Goal: Task Accomplishment & Management: Manage account settings

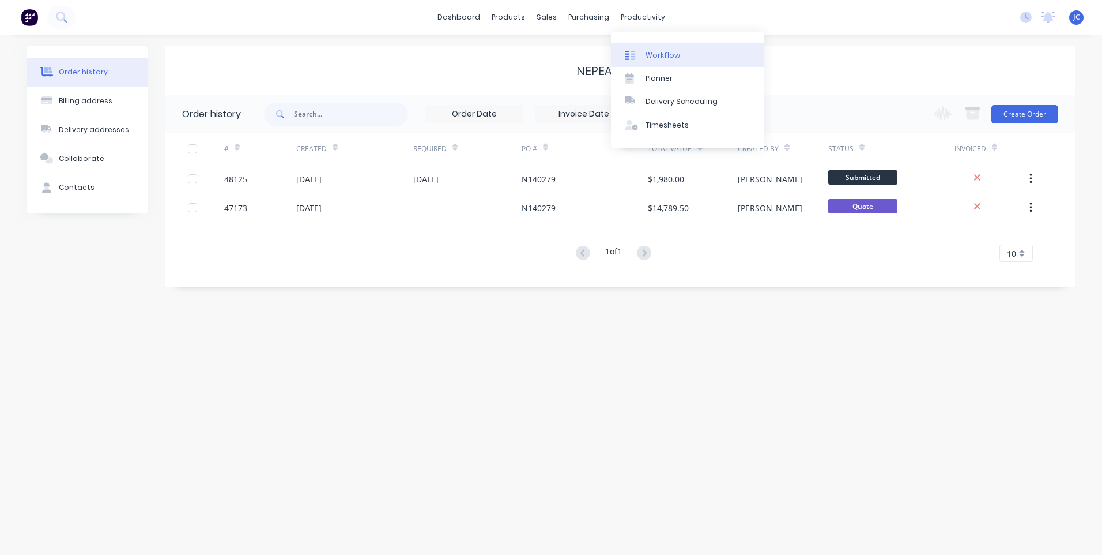
click at [656, 54] on div "Workflow" at bounding box center [663, 55] width 35 height 10
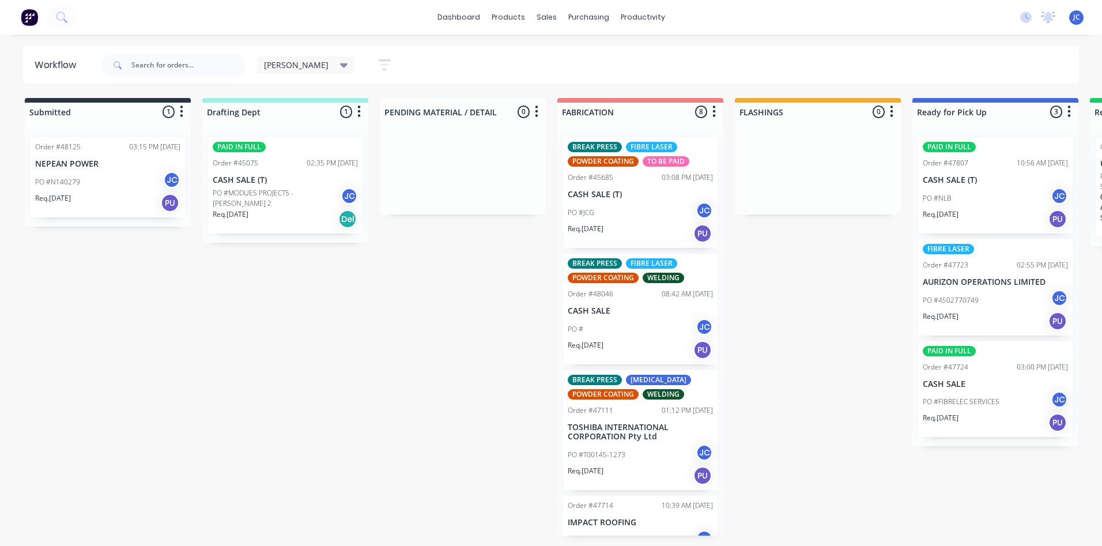
click at [340, 66] on icon at bounding box center [344, 65] width 8 height 5
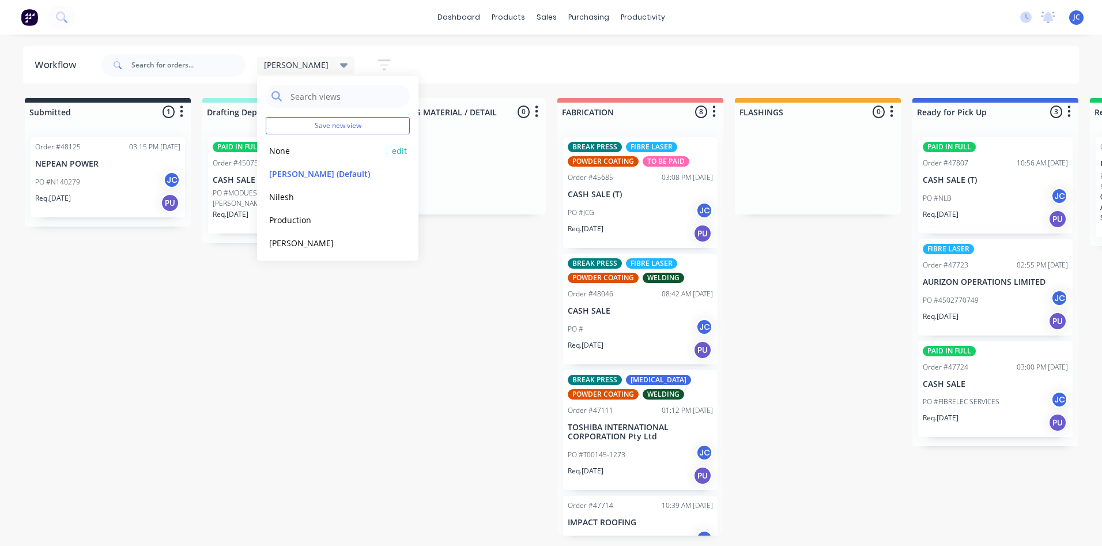
click at [284, 149] on button "None" at bounding box center [327, 150] width 123 height 13
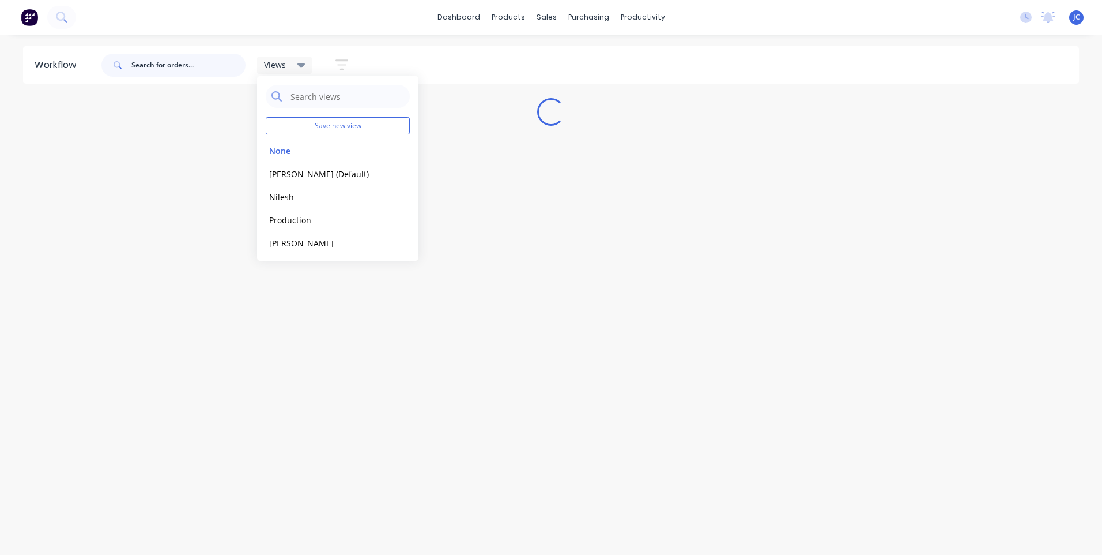
click at [178, 66] on input "text" at bounding box center [188, 65] width 114 height 23
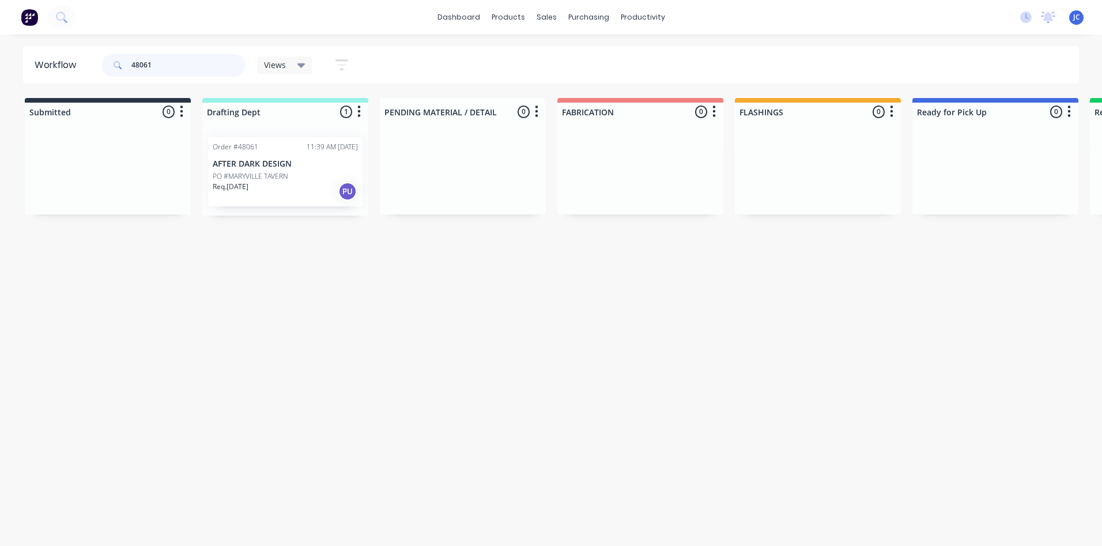
type input "48061"
click at [275, 147] on div "Order #48061 11:39 AM [DATE]" at bounding box center [285, 147] width 145 height 10
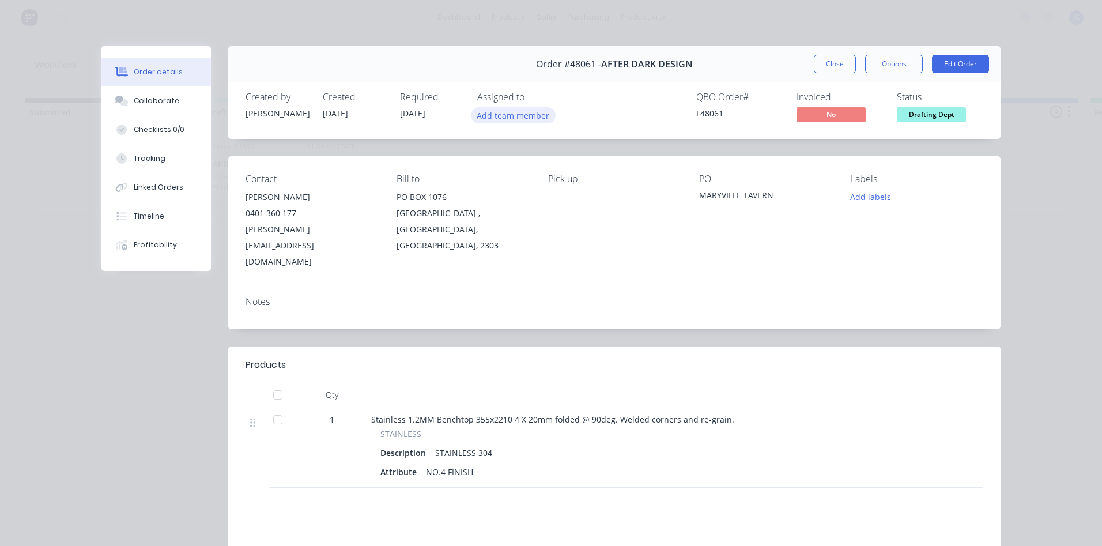
click at [519, 118] on button "Add team member" at bounding box center [513, 115] width 85 height 16
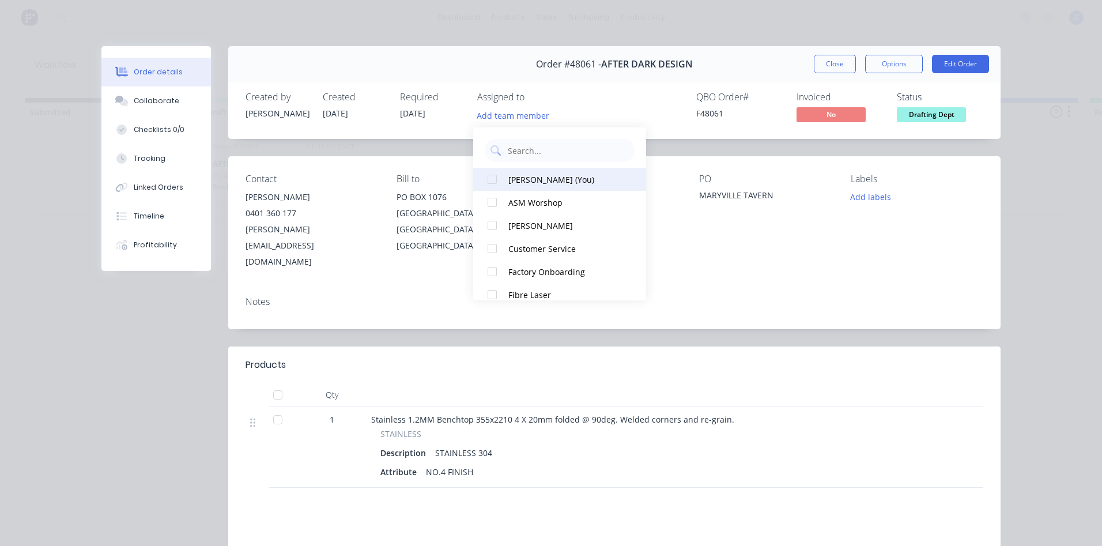
click at [496, 178] on div at bounding box center [492, 179] width 23 height 23
click at [764, 65] on div "Order #48061 - AFTER DARK DESIGN Close Options Edit Order" at bounding box center [614, 64] width 773 height 36
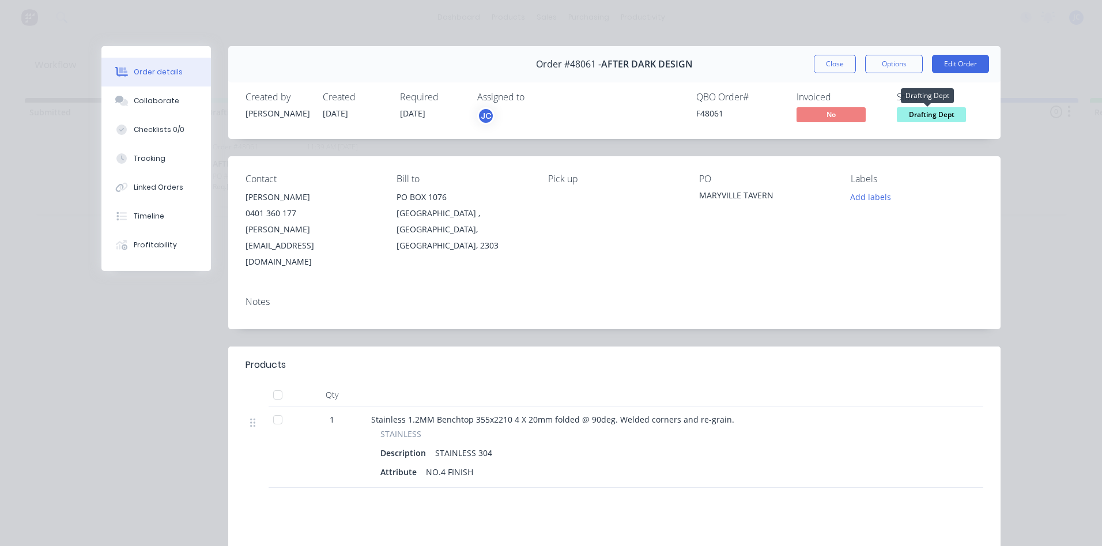
click at [923, 116] on span "Drafting Dept" at bounding box center [931, 114] width 69 height 14
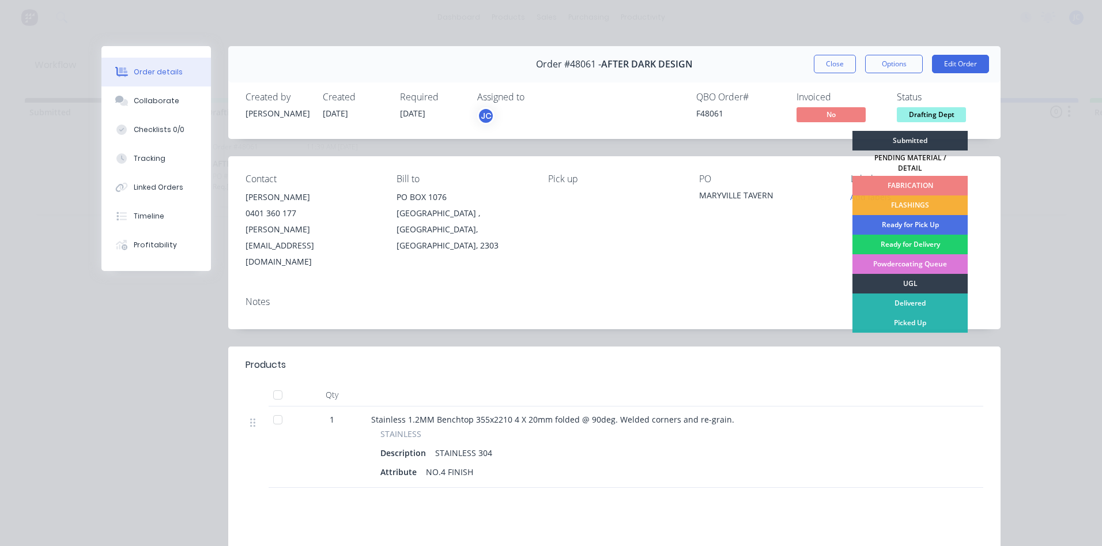
click at [901, 176] on div "FABRICATION" at bounding box center [910, 186] width 115 height 20
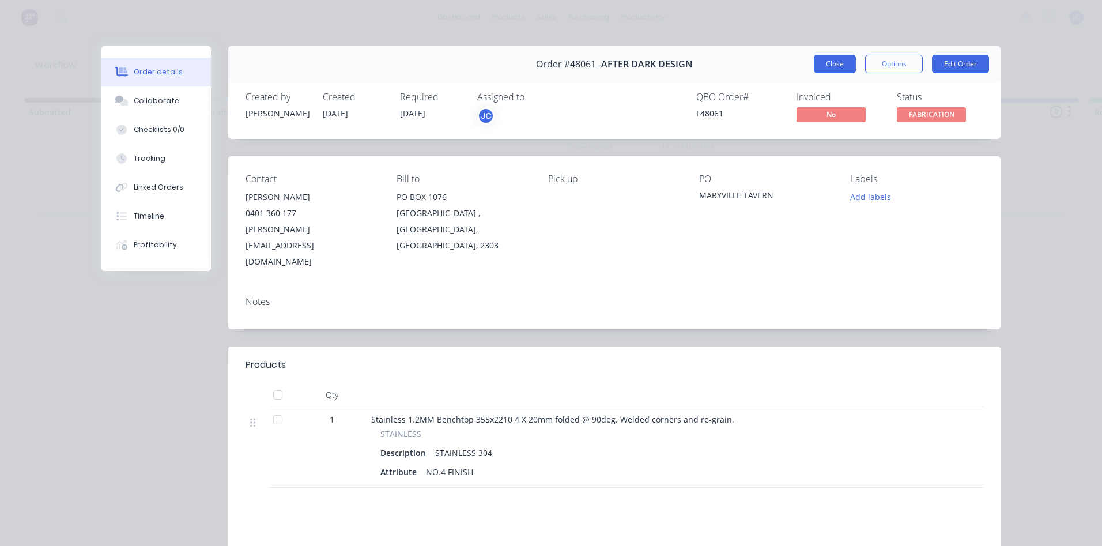
click at [838, 69] on button "Close" at bounding box center [835, 64] width 42 height 18
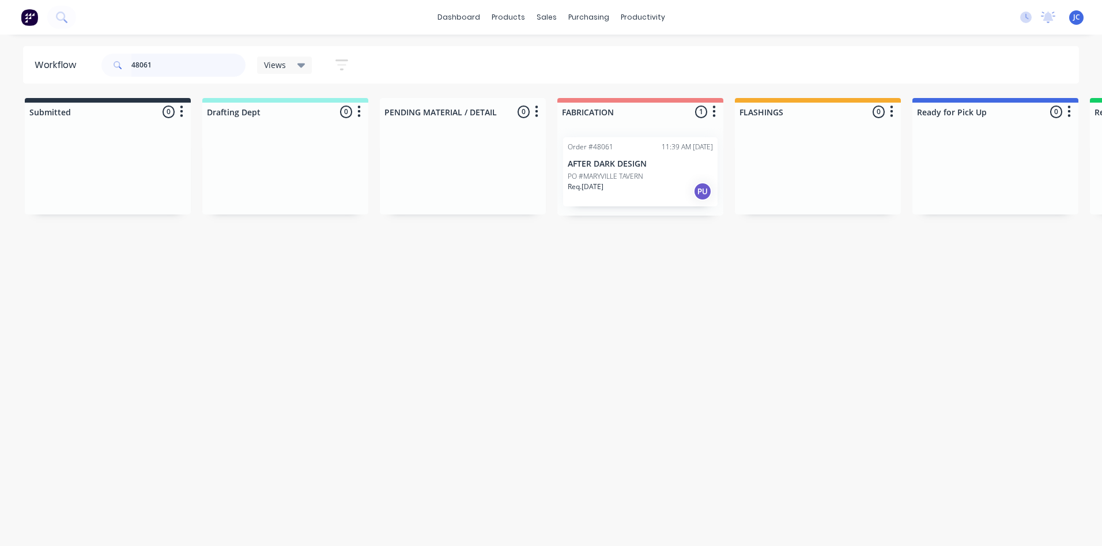
drag, startPoint x: 156, startPoint y: 65, endPoint x: 116, endPoint y: 71, distance: 39.7
click at [116, 71] on div "48061" at bounding box center [173, 65] width 144 height 23
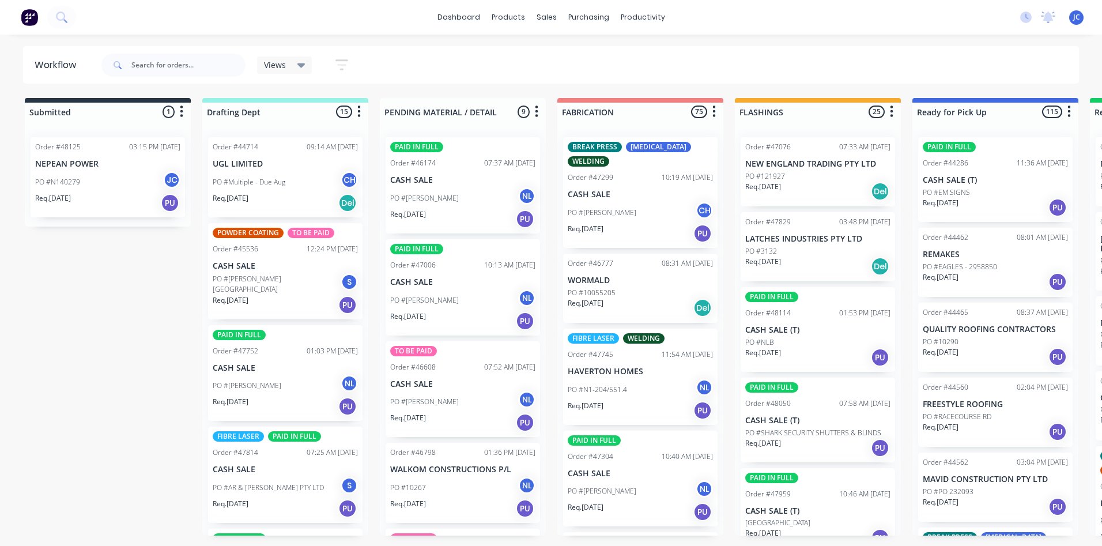
click at [299, 64] on icon at bounding box center [302, 65] width 8 height 5
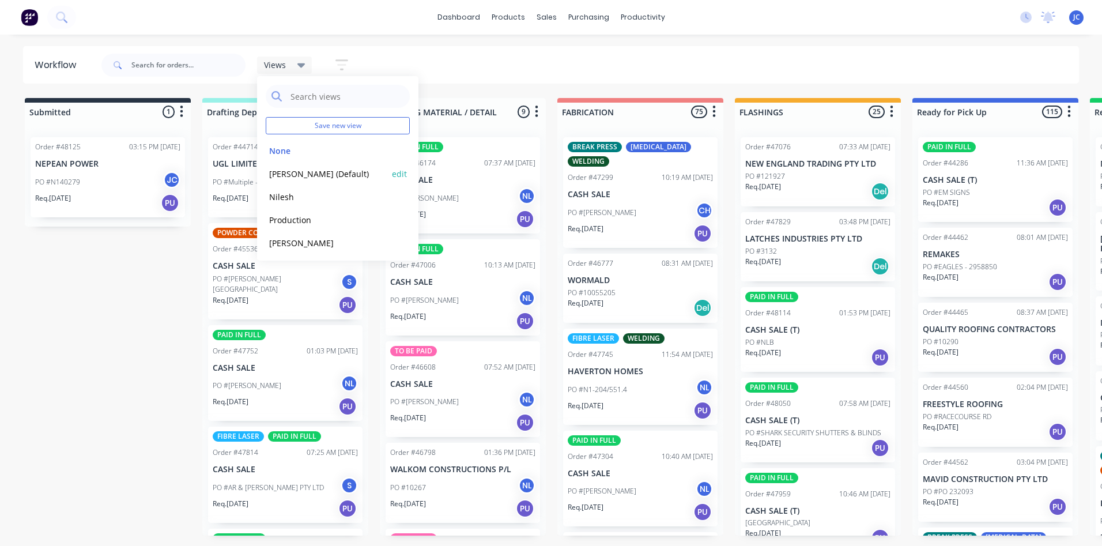
click at [280, 180] on button "[PERSON_NAME] (Default)" at bounding box center [327, 173] width 123 height 13
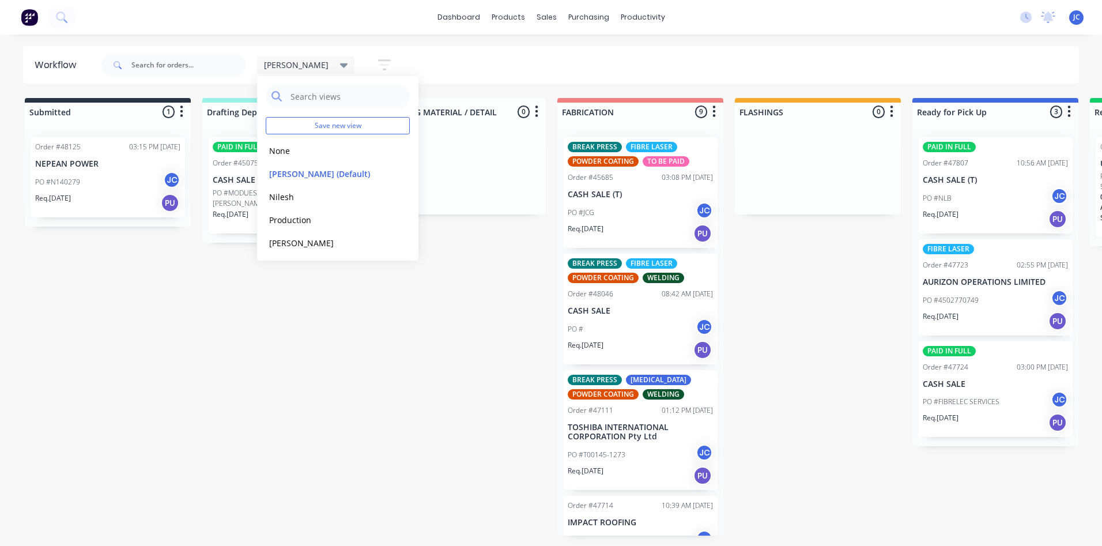
click at [489, 70] on div "[PERSON_NAME] Save new view None edit [PERSON_NAME] (Default) edit [PERSON_NAME…" at bounding box center [589, 65] width 981 height 35
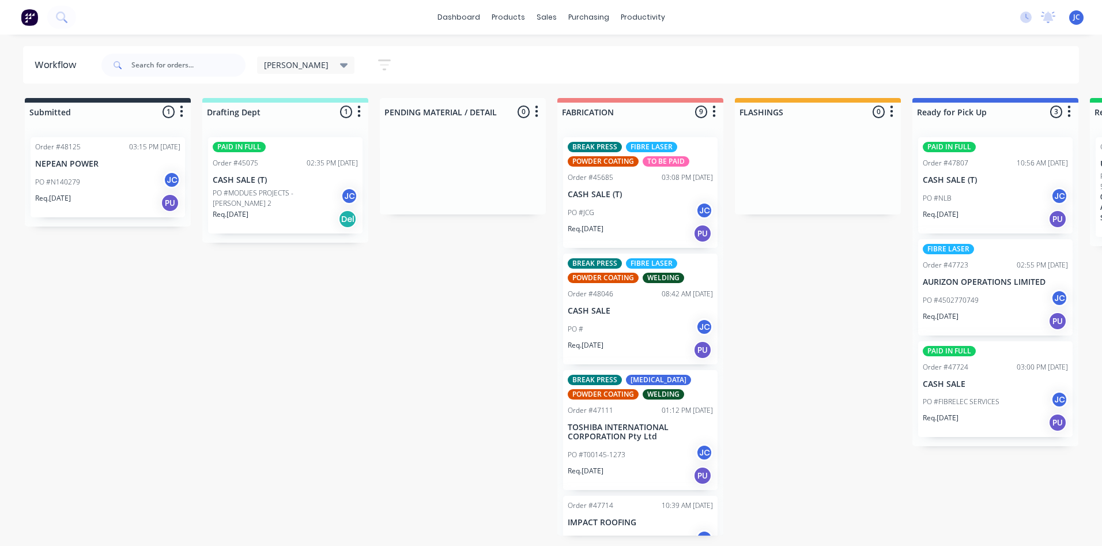
click at [255, 178] on p "CASH SALE (T)" at bounding box center [285, 180] width 145 height 10
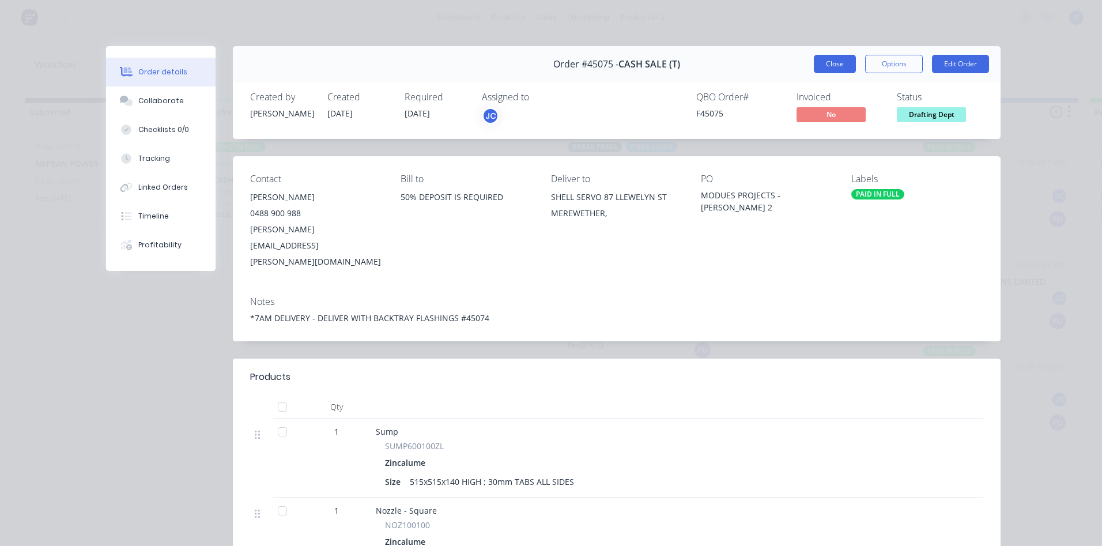
click at [831, 62] on button "Close" at bounding box center [835, 64] width 42 height 18
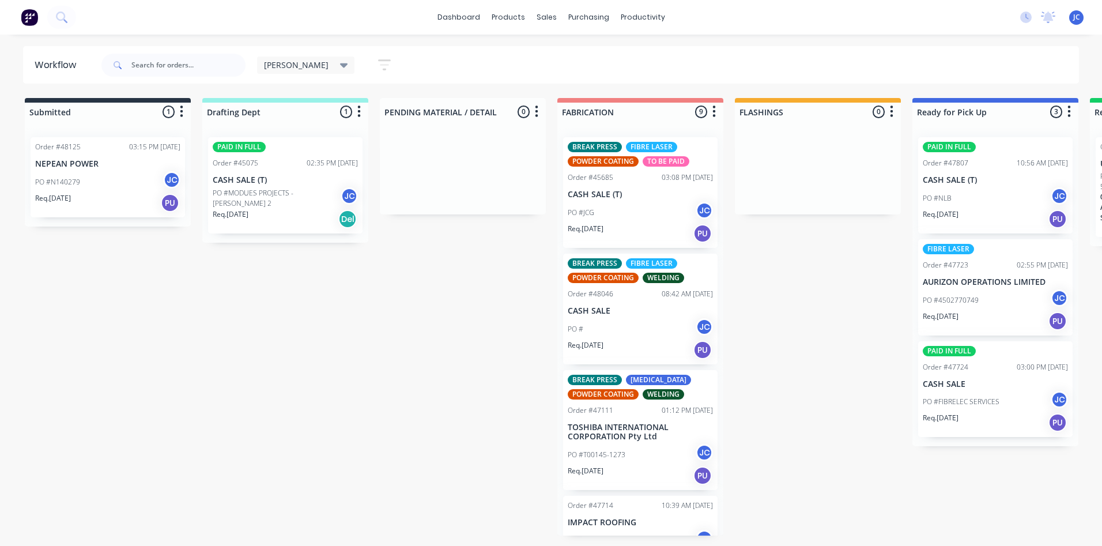
click at [485, 266] on div "Submitted 1 Sort By Created date Required date Order number Customer name Most …" at bounding box center [952, 317] width 1923 height 438
click at [989, 194] on div "PO #NLB JC" at bounding box center [995, 198] width 145 height 22
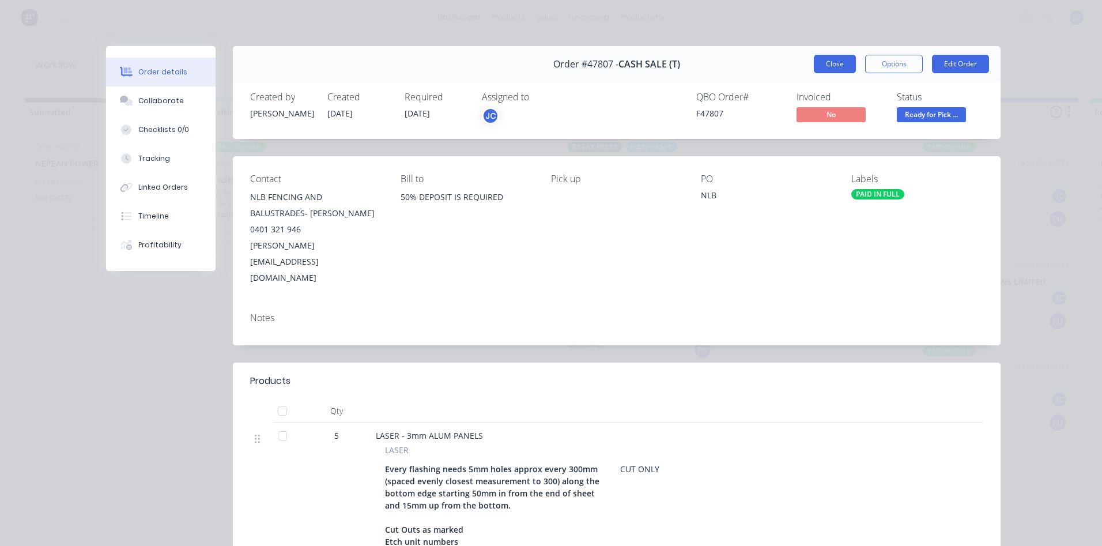
click at [826, 66] on button "Close" at bounding box center [835, 64] width 42 height 18
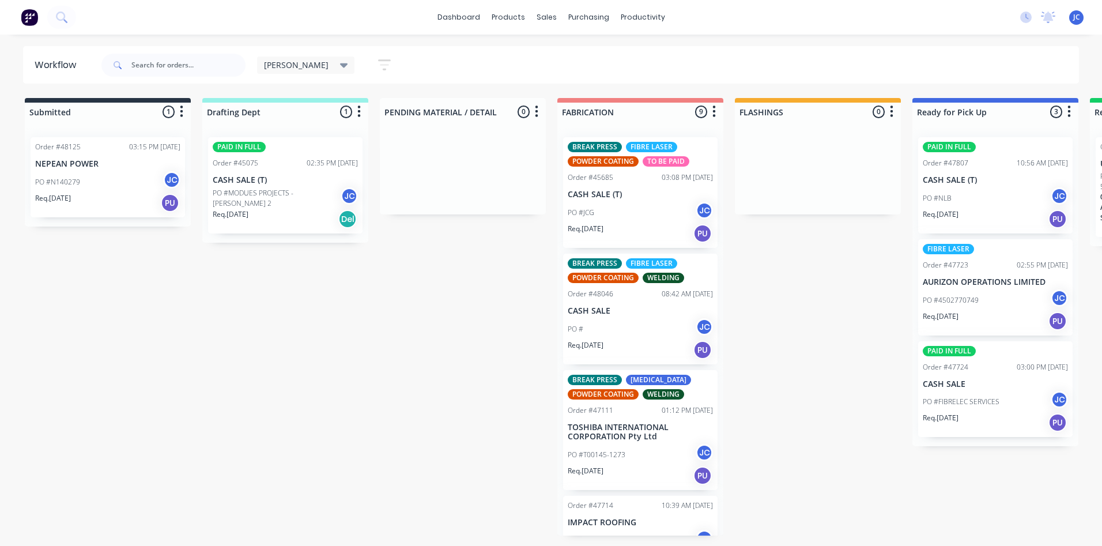
click at [998, 261] on div "Order #47723 02:55 PM [DATE]" at bounding box center [995, 265] width 145 height 10
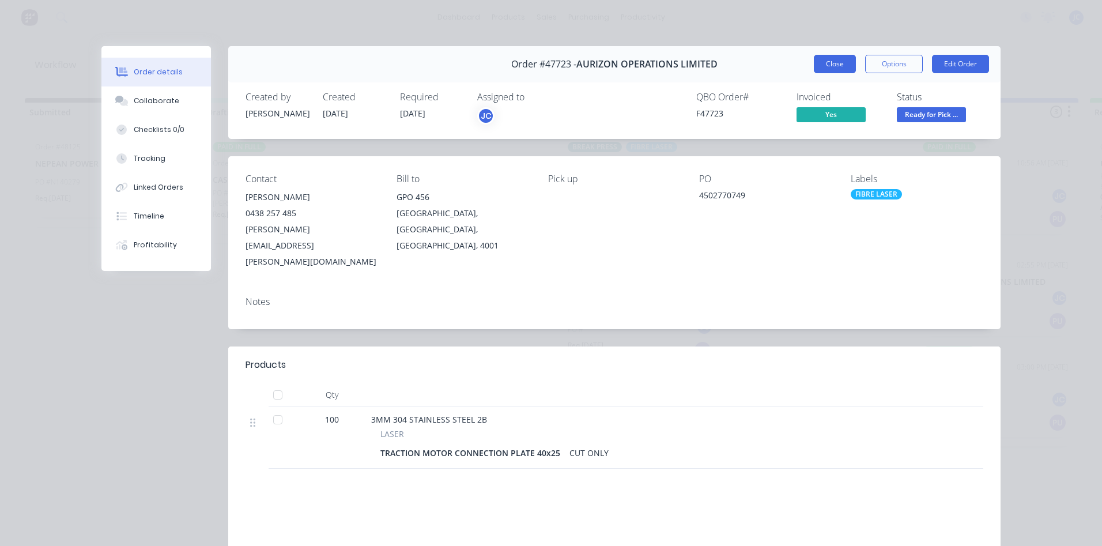
click at [828, 64] on button "Close" at bounding box center [835, 64] width 42 height 18
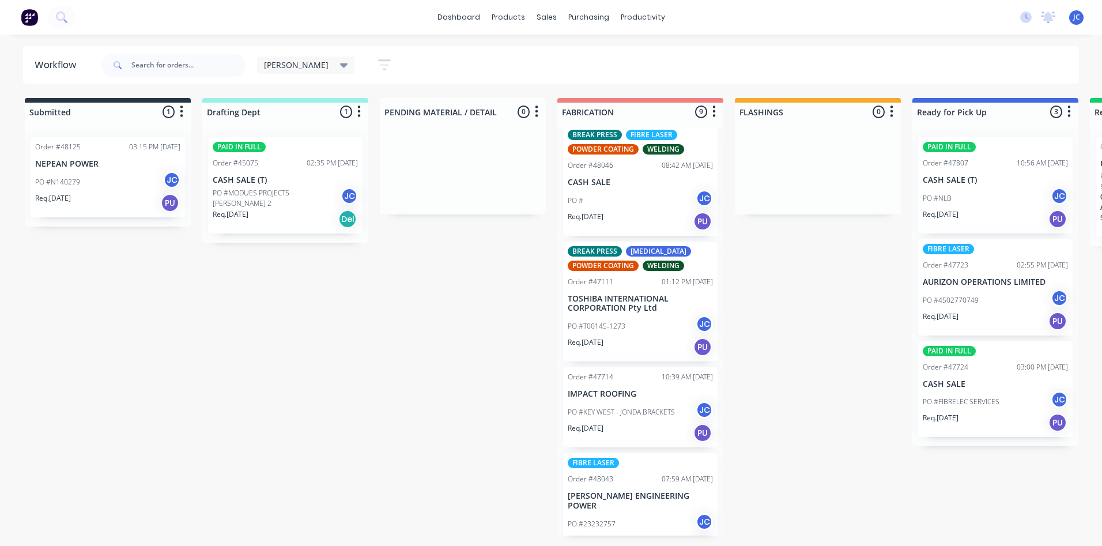
scroll to position [173, 0]
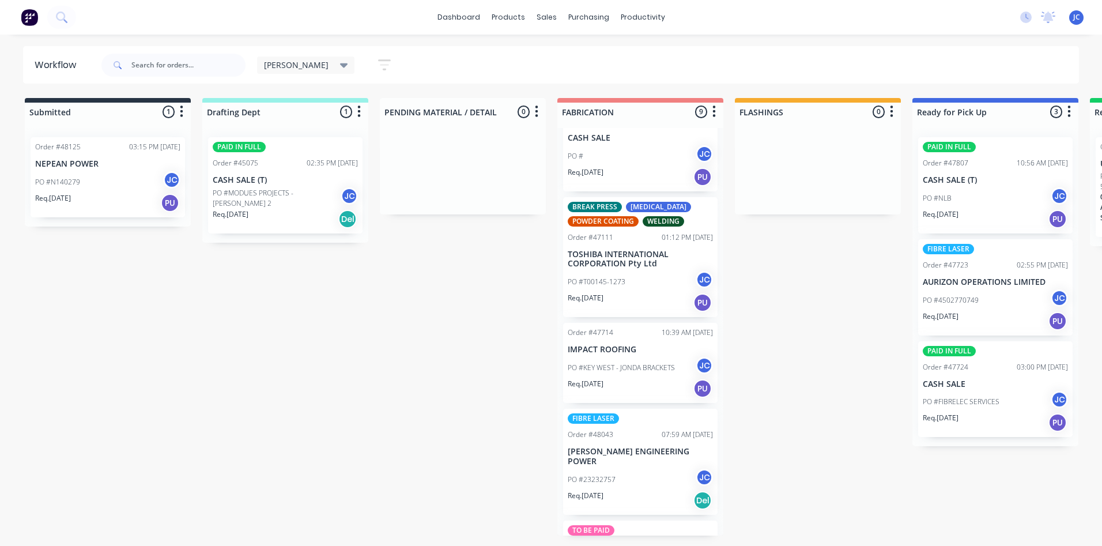
click at [617, 261] on p "TOSHIBA INTERNATIONAL CORPORATION Pty Ltd" at bounding box center [640, 260] width 145 height 20
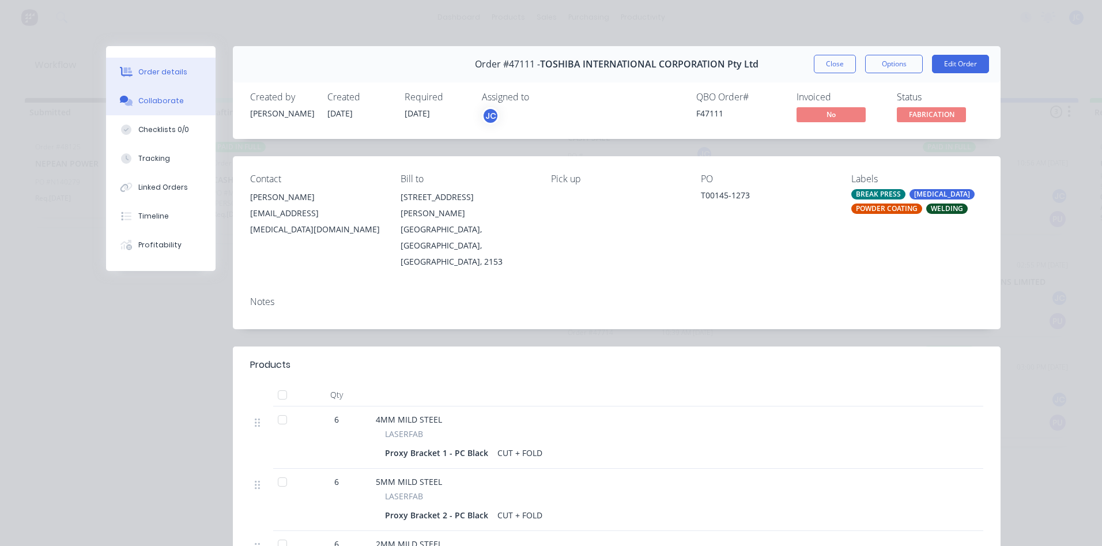
click at [149, 105] on div "Collaborate" at bounding box center [161, 101] width 46 height 10
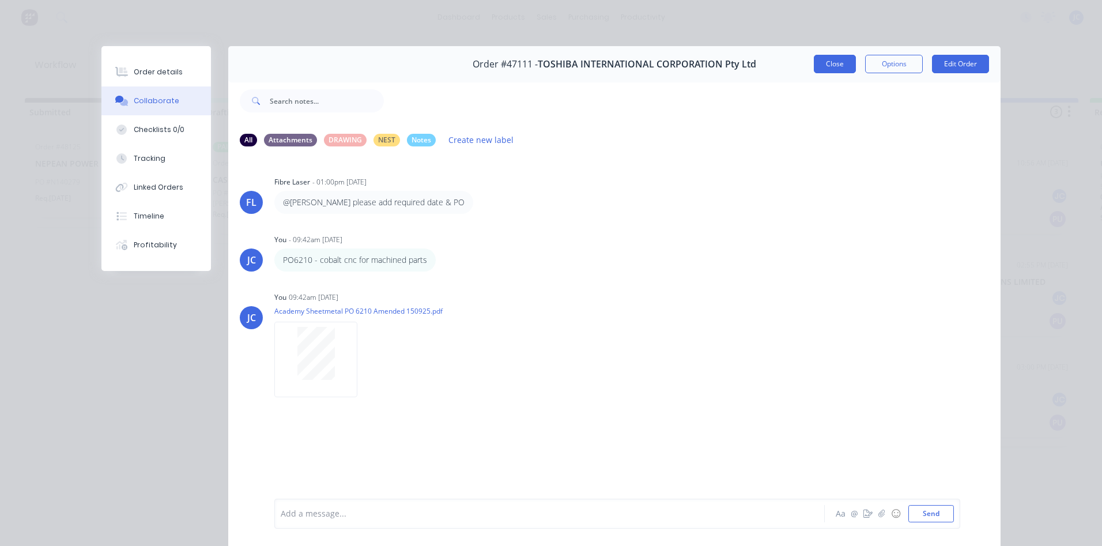
click at [826, 68] on button "Close" at bounding box center [835, 64] width 42 height 18
